Goal: Task Accomplishment & Management: Manage account settings

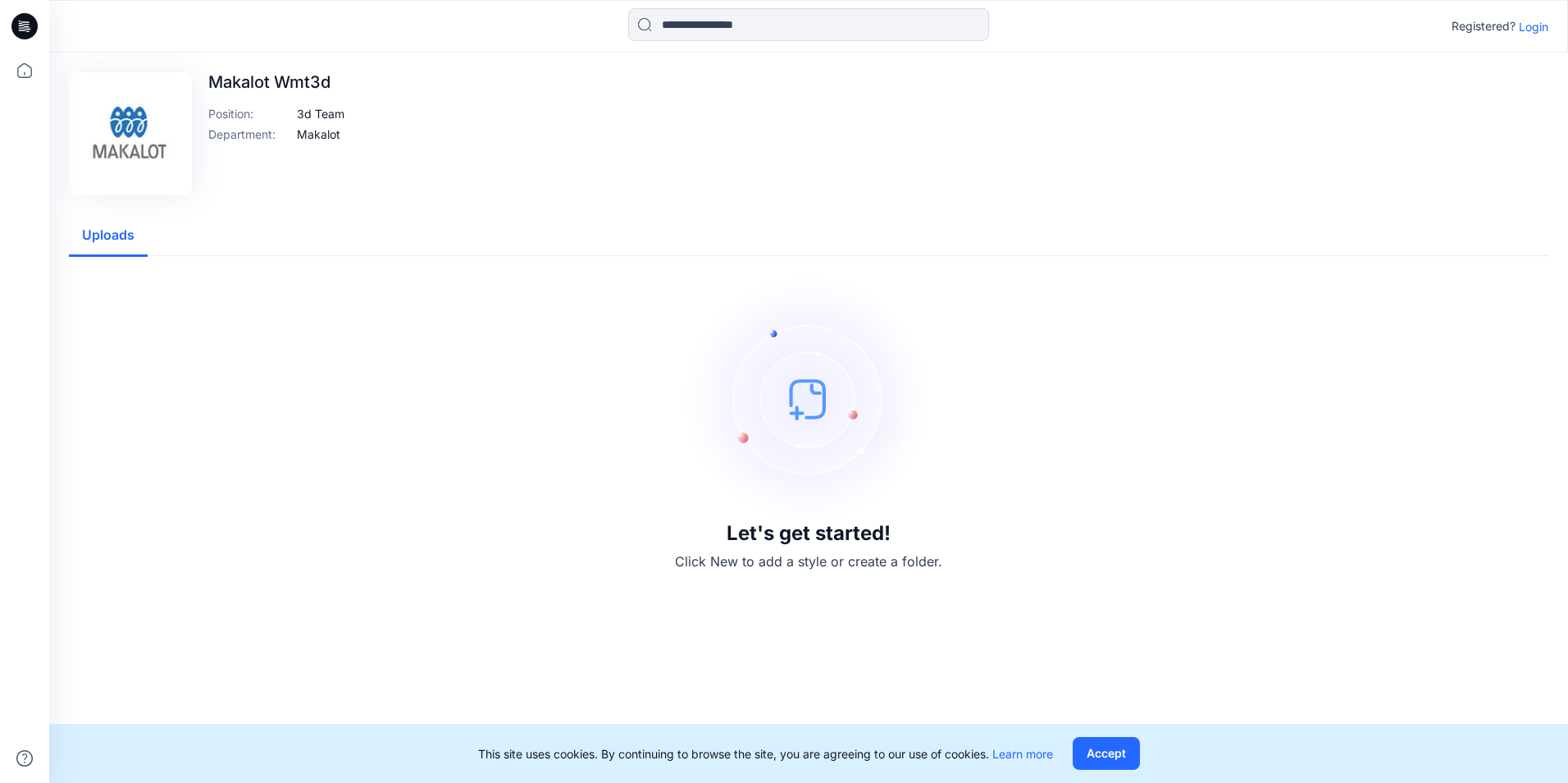
click at [95, 237] on button "Uploads" at bounding box center [108, 235] width 79 height 42
click at [316, 85] on p "Makalot Wmt3d" at bounding box center [276, 82] width 137 height 20
click at [1116, 755] on button "Accept" at bounding box center [1106, 752] width 67 height 33
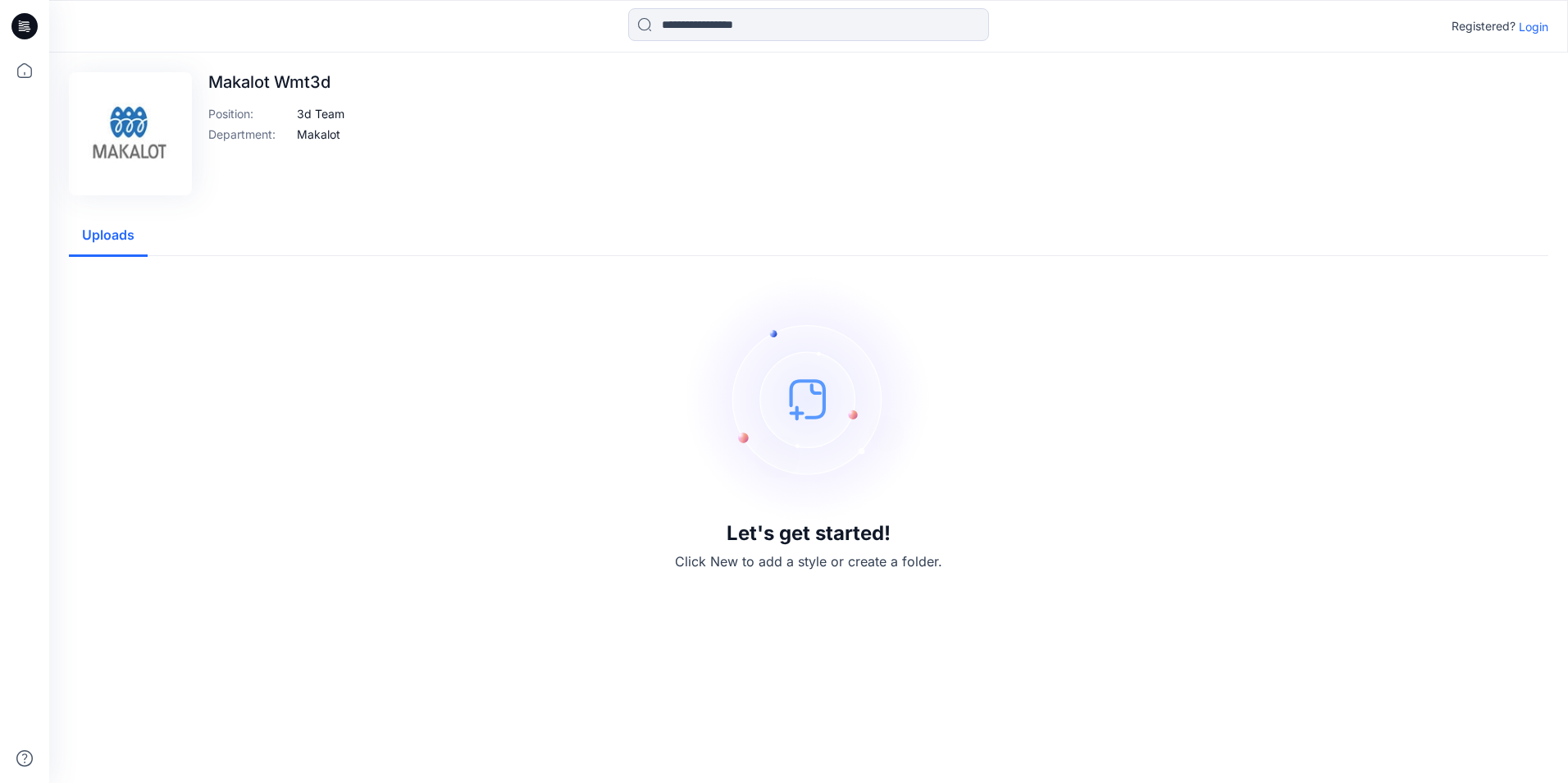
click at [247, 81] on p "Makalot Wmt3d" at bounding box center [276, 82] width 137 height 20
drag, startPoint x: 16, startPoint y: 68, endPoint x: 30, endPoint y: 71, distance: 14.3
click at [16, 68] on icon at bounding box center [25, 71] width 36 height 36
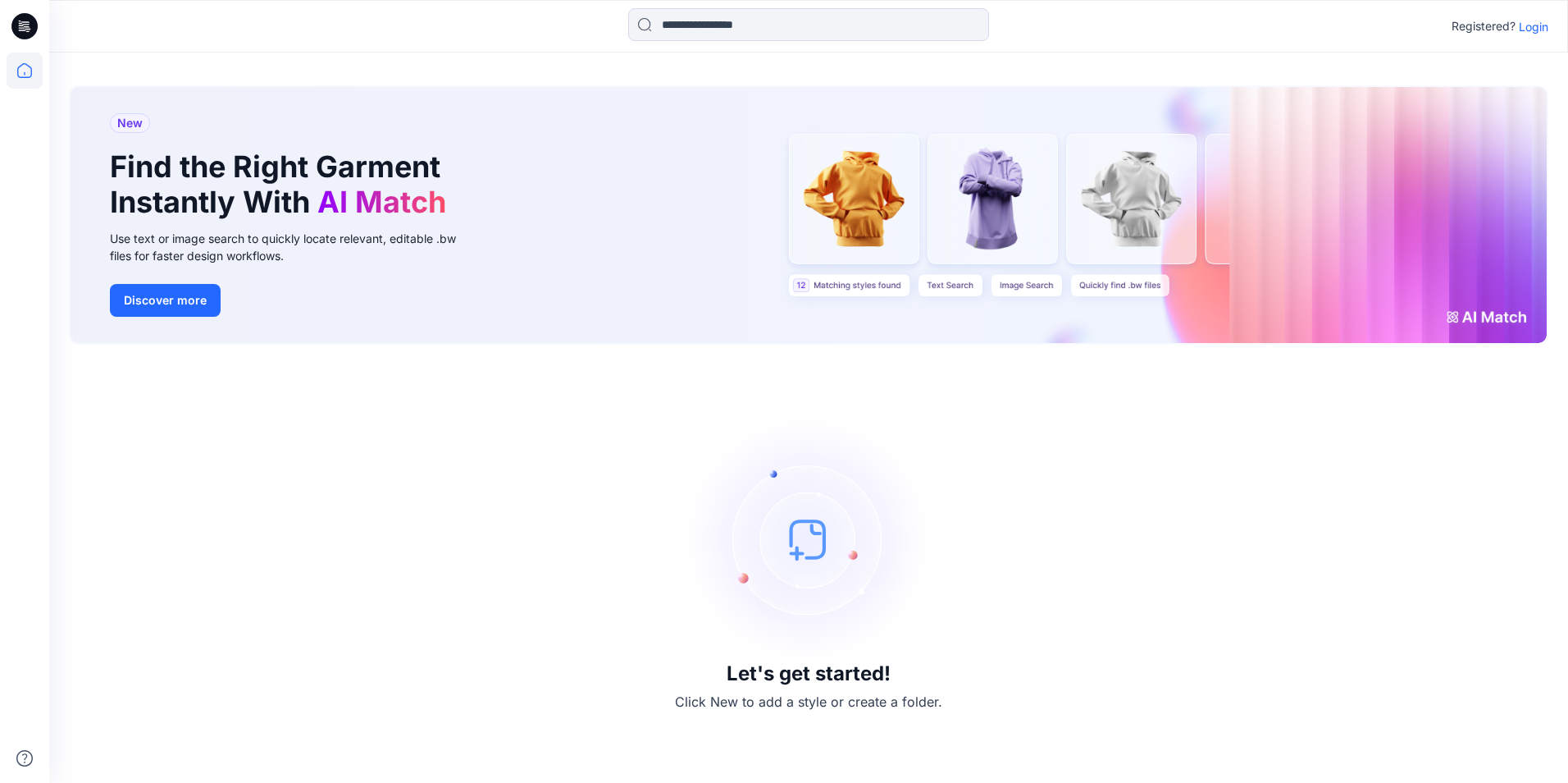
click at [1536, 27] on p "Login" at bounding box center [1534, 26] width 30 height 17
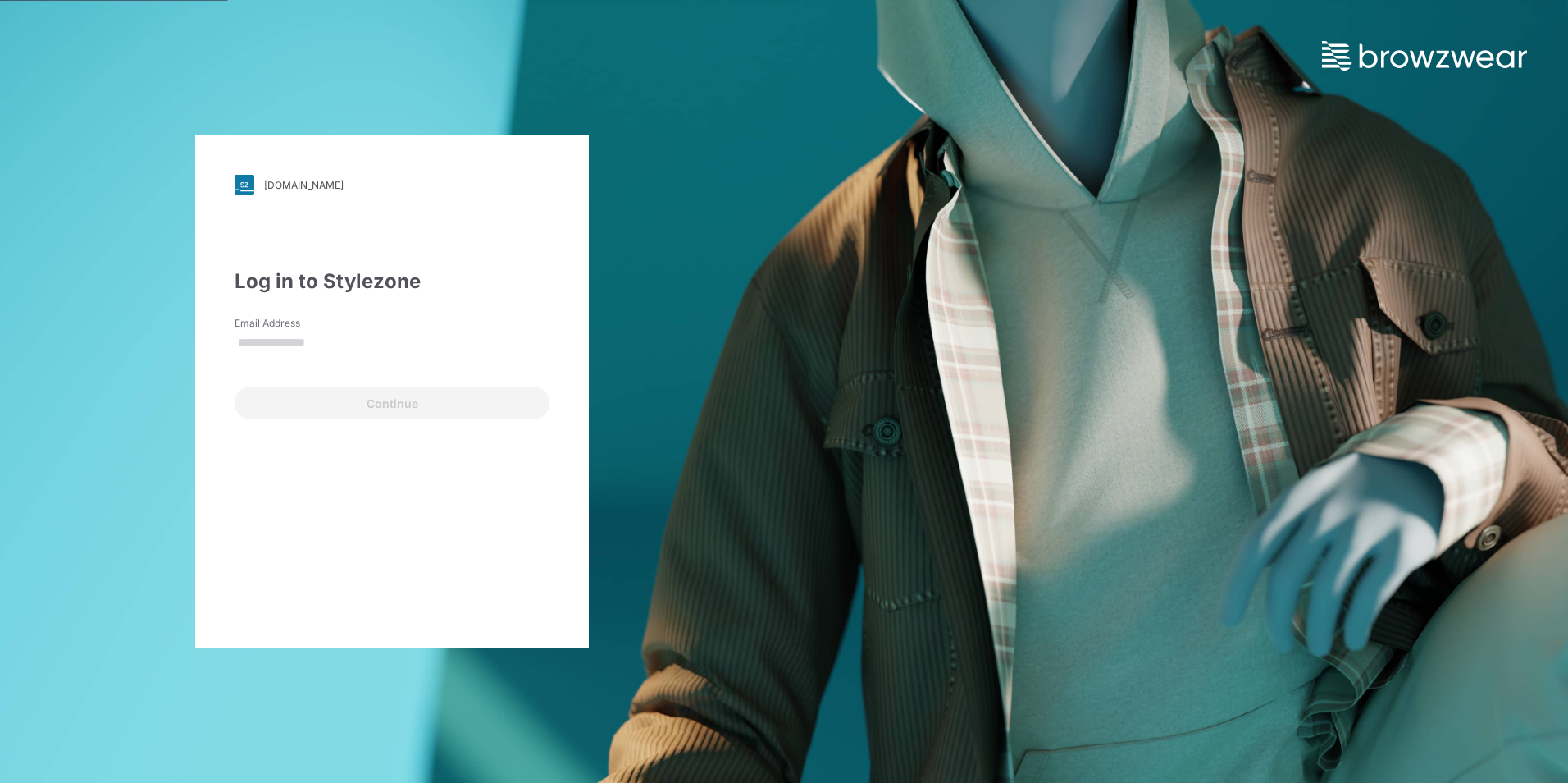
click at [367, 321] on div "Email Address" at bounding box center [392, 340] width 315 height 49
click at [252, 344] on input "Email Address" at bounding box center [392, 342] width 315 height 25
click at [413, 348] on input "Email Address" at bounding box center [392, 342] width 315 height 25
